Goal: Book appointment/travel/reservation

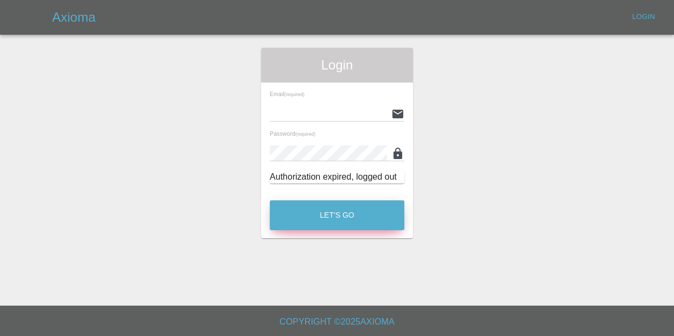
type input "[EMAIL_ADDRESS][DOMAIN_NAME]"
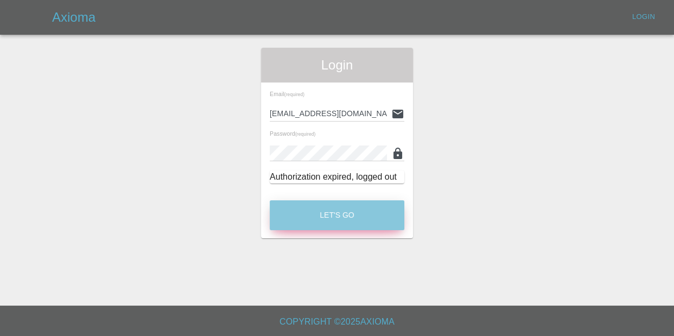
click at [367, 220] on button "Let's Go" at bounding box center [337, 215] width 135 height 30
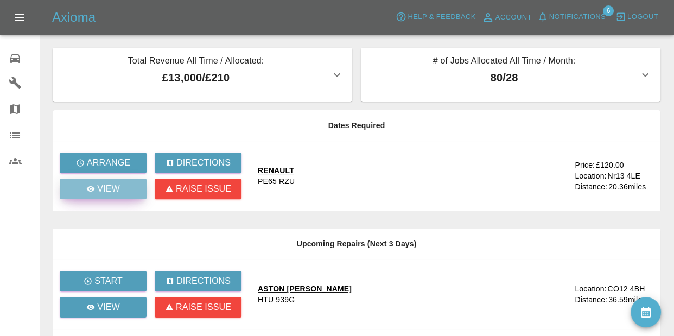
click at [118, 196] on link "View" at bounding box center [103, 189] width 87 height 21
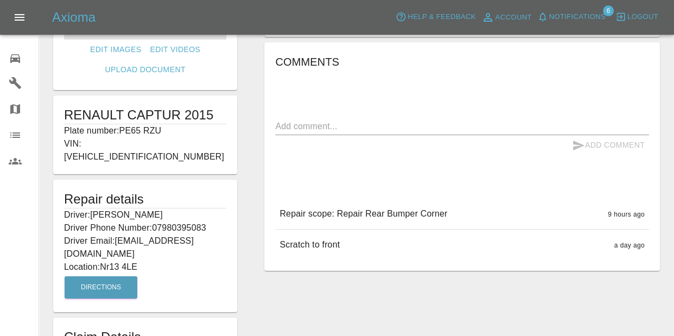
scroll to position [165, 0]
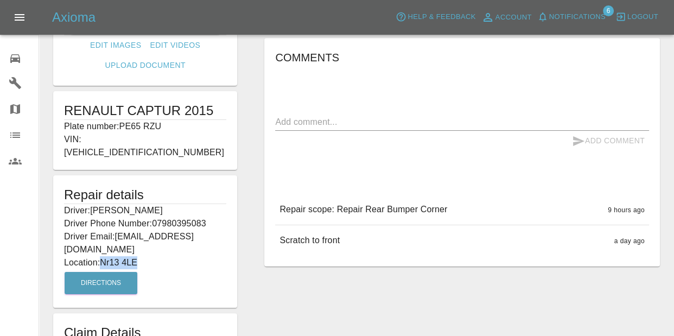
drag, startPoint x: 102, startPoint y: 250, endPoint x: 156, endPoint y: 247, distance: 54.4
click at [156, 256] on p "Location: Nr13 4LE" at bounding box center [145, 262] width 162 height 13
copy p "Nr13 4LE"
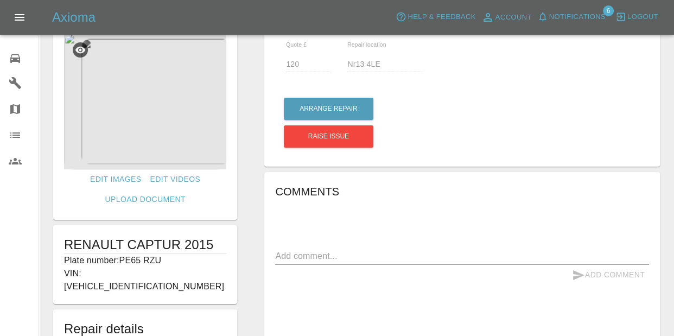
scroll to position [2, 0]
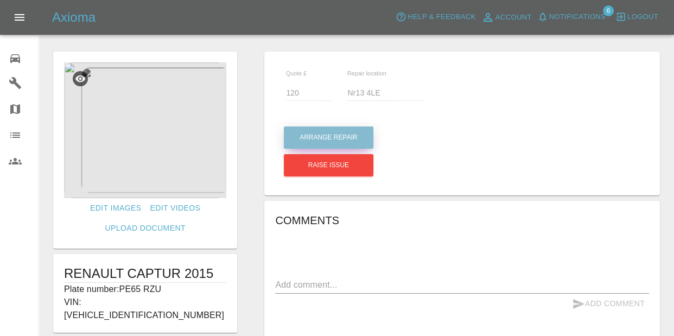
click at [308, 144] on button "Arrange Repair" at bounding box center [329, 138] width 90 height 22
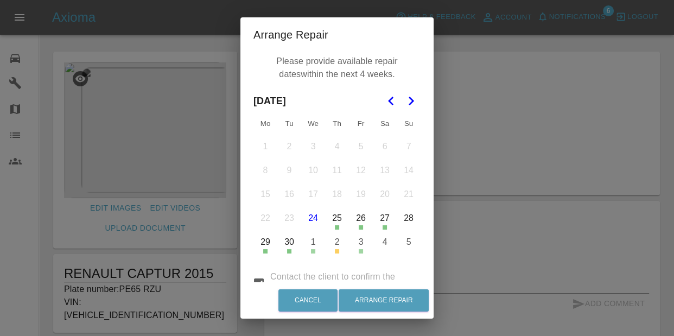
click at [413, 103] on icon "Go to the Next Month" at bounding box center [411, 100] width 13 height 13
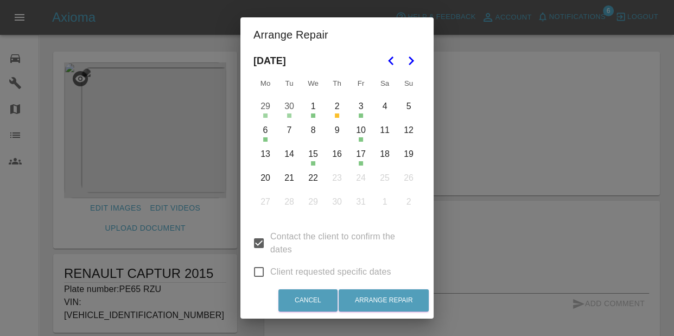
scroll to position [38, 0]
click at [269, 153] on button "13" at bounding box center [265, 156] width 23 height 23
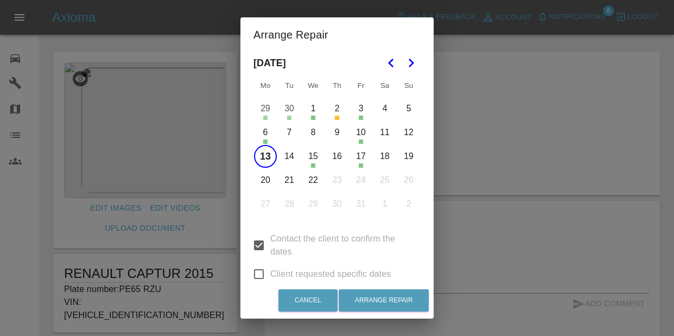
click at [366, 154] on button "17" at bounding box center [361, 156] width 23 height 23
click at [270, 175] on button "20" at bounding box center [265, 180] width 23 height 23
click at [265, 246] on input "Contact the client to confirm the dates" at bounding box center [259, 245] width 23 height 23
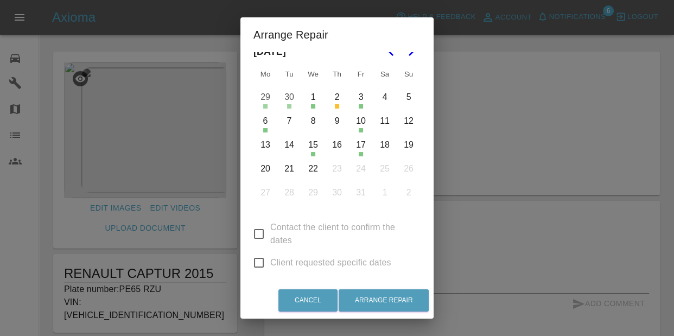
scroll to position [49, 0]
click at [268, 141] on button "13" at bounding box center [265, 145] width 23 height 23
click at [272, 166] on button "20" at bounding box center [265, 169] width 23 height 23
click at [272, 165] on button "20" at bounding box center [265, 169] width 23 height 23
click at [365, 144] on button "17" at bounding box center [361, 145] width 23 height 23
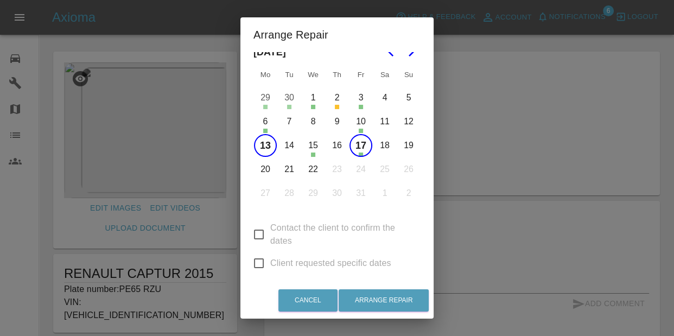
click at [386, 144] on button "18" at bounding box center [385, 145] width 23 height 23
click at [393, 143] on button "18" at bounding box center [385, 145] width 23 height 23
click at [378, 303] on button "Arrange Repair" at bounding box center [384, 300] width 90 height 22
click at [380, 300] on button "Arrange Repair" at bounding box center [384, 300] width 90 height 22
click at [361, 302] on button "Arrange Repair" at bounding box center [384, 300] width 90 height 22
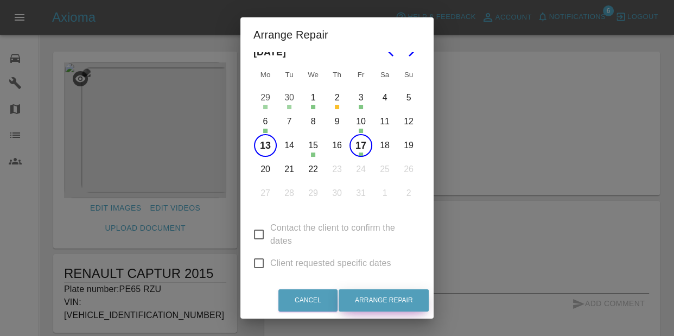
click at [361, 302] on button "Arrange Repair" at bounding box center [384, 300] width 90 height 22
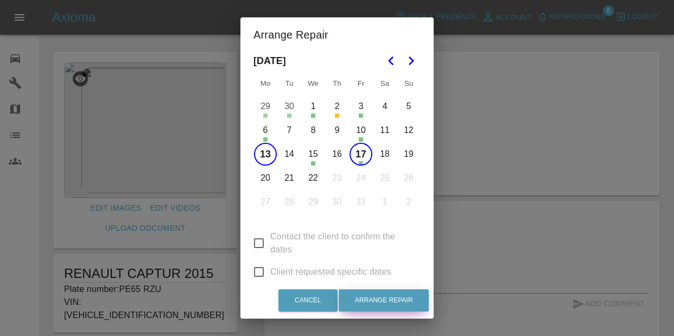
scroll to position [43, 0]
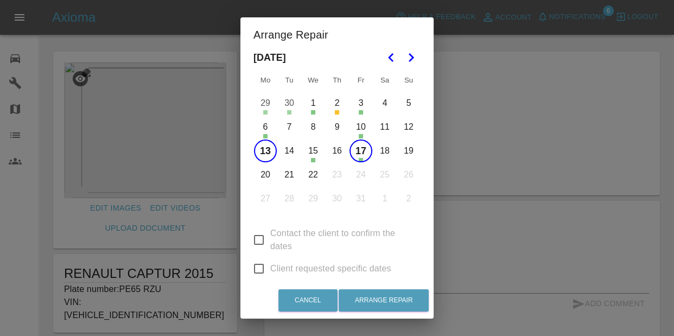
click at [304, 230] on span "Contact the client to confirm the dates" at bounding box center [341, 240] width 142 height 26
click at [270, 230] on input "Contact the client to confirm the dates" at bounding box center [259, 240] width 23 height 23
checkbox input "true"
click at [263, 146] on button "13" at bounding box center [265, 151] width 23 height 23
click at [365, 153] on button "17" at bounding box center [361, 151] width 23 height 23
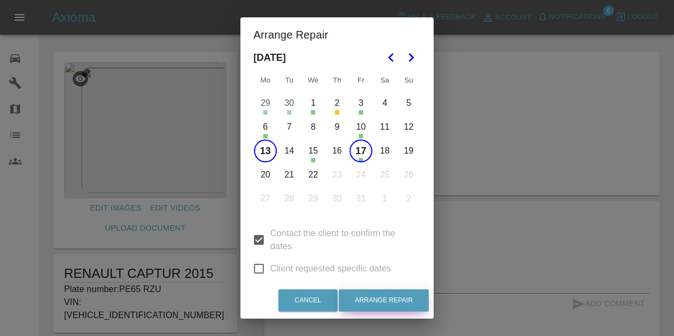
click at [392, 308] on button "Arrange Repair" at bounding box center [384, 300] width 90 height 22
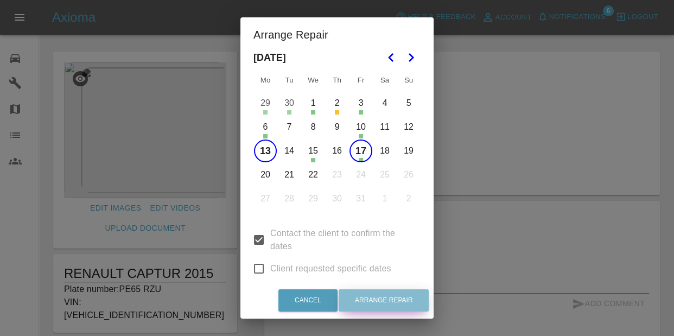
click at [392, 308] on button "Arrange Repair" at bounding box center [384, 300] width 90 height 22
click at [393, 308] on button "Arrange Repair" at bounding box center [384, 300] width 90 height 22
click at [393, 307] on button "Arrange Repair" at bounding box center [384, 300] width 90 height 22
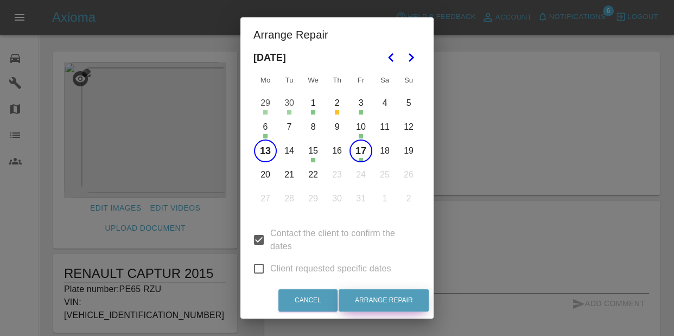
click at [394, 307] on button "Arrange Repair" at bounding box center [384, 300] width 90 height 22
click at [394, 308] on button "Arrange Repair" at bounding box center [384, 300] width 90 height 22
click at [354, 258] on div "Contact the client to confirm the dates Client requested specific dates" at bounding box center [337, 250] width 167 height 68
click at [346, 270] on span "Client requested specific dates" at bounding box center [330, 268] width 121 height 13
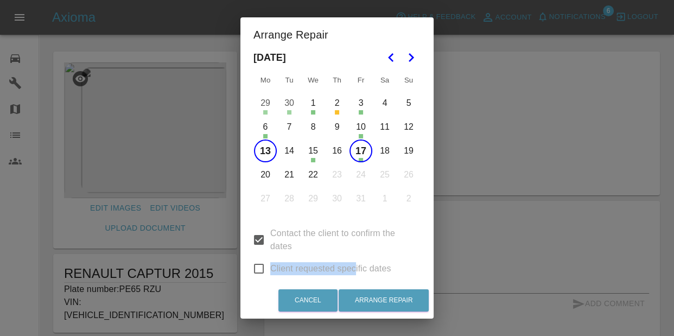
click at [270, 270] on input "Client requested specific dates" at bounding box center [259, 268] width 23 height 23
checkbox input "true"
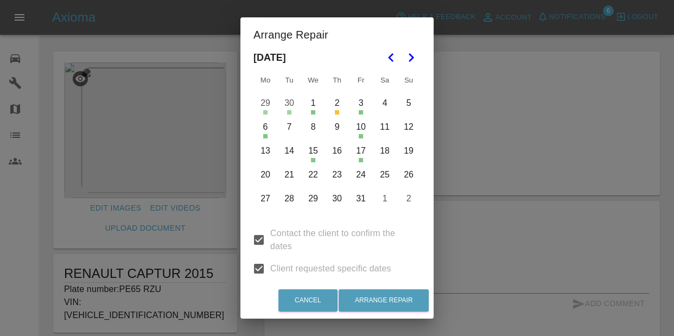
click at [266, 155] on button "13" at bounding box center [265, 151] width 23 height 23
click at [358, 149] on button "17" at bounding box center [361, 151] width 23 height 23
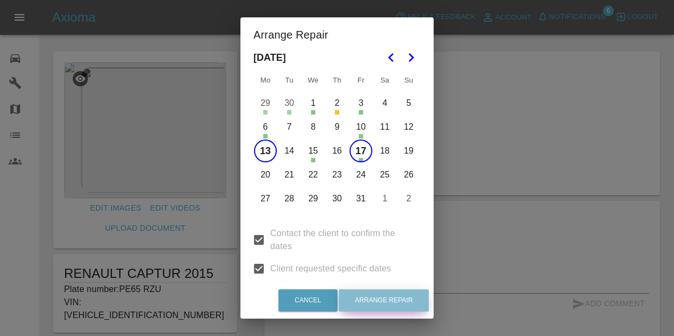
click at [392, 289] on button "Arrange Repair" at bounding box center [384, 300] width 90 height 22
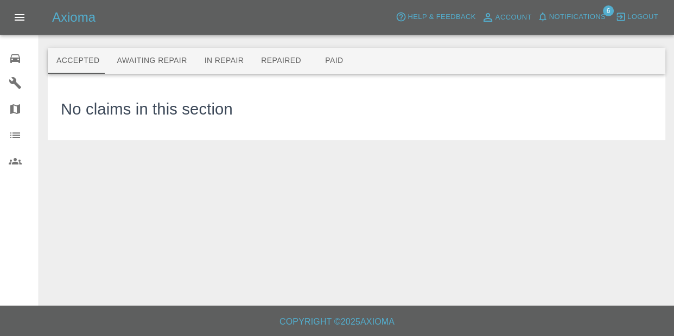
click at [581, 18] on span "Notifications" at bounding box center [578, 17] width 56 height 12
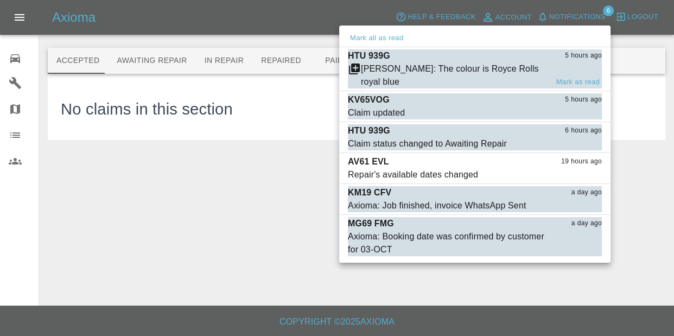
click at [551, 62] on div "[PERSON_NAME]: The colour is Royce Rolls royal blue Mark as read" at bounding box center [475, 75] width 254 height 26
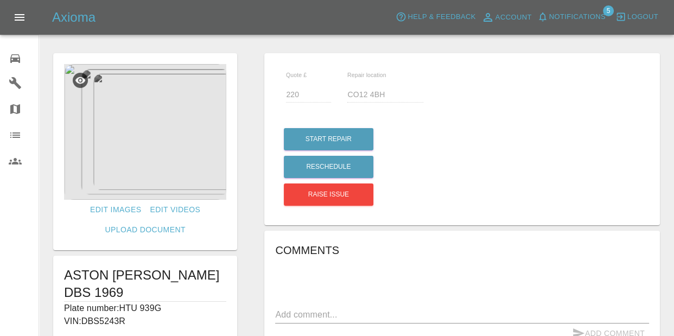
click at [140, 114] on img at bounding box center [145, 132] width 162 height 136
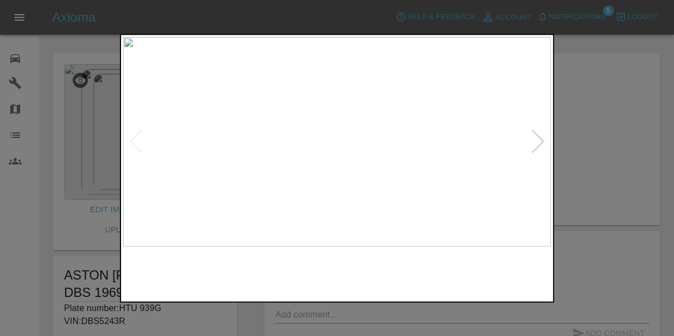
click at [541, 138] on div at bounding box center [538, 142] width 15 height 24
click at [541, 138] on img at bounding box center [337, 142] width 428 height 210
click at [641, 129] on div at bounding box center [337, 168] width 674 height 336
